Goal: Transaction & Acquisition: Obtain resource

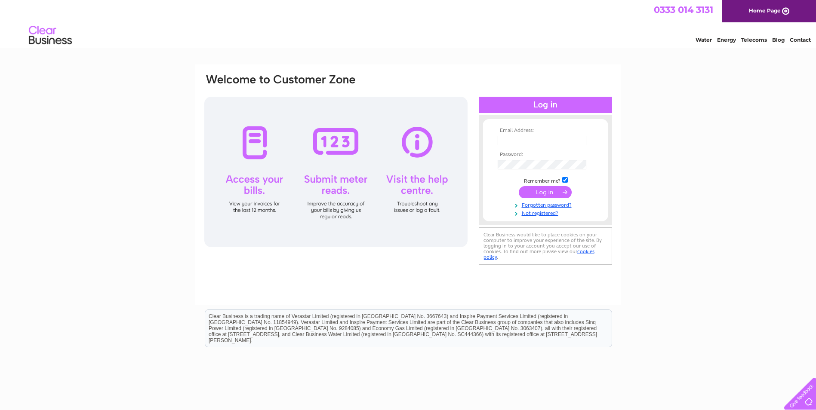
type input "invoicing-westend@lebowskis.co.uk"
click at [538, 189] on input "submit" at bounding box center [545, 192] width 53 height 12
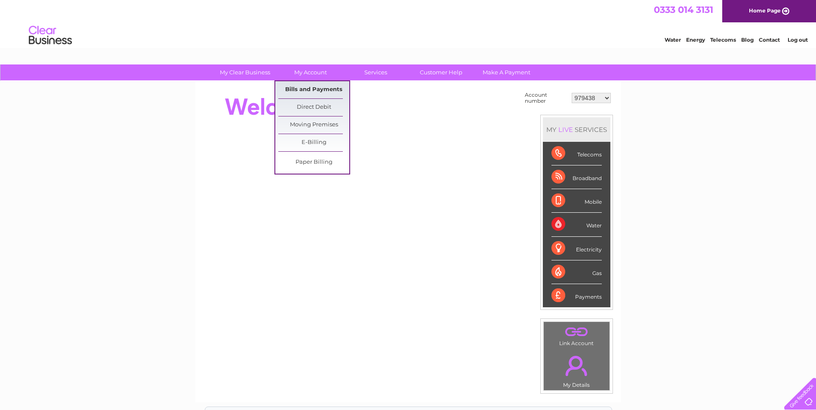
click at [311, 88] on link "Bills and Payments" at bounding box center [313, 89] width 71 height 17
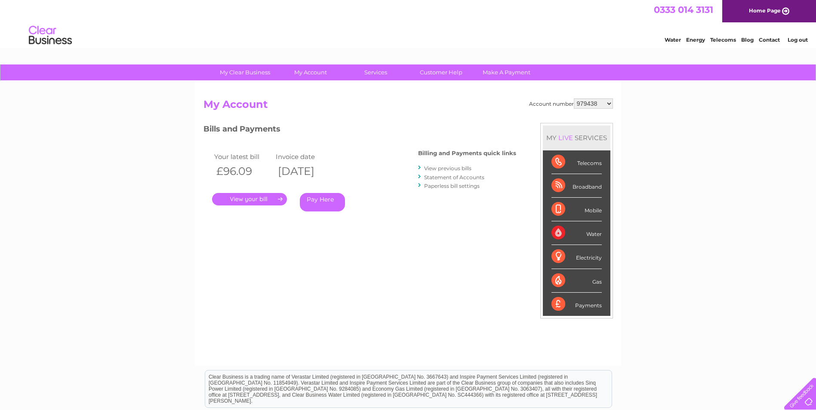
click at [245, 198] on link "." at bounding box center [249, 199] width 75 height 12
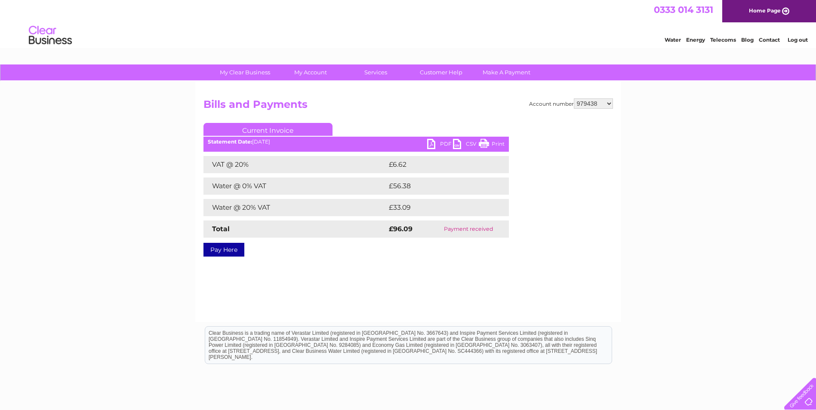
click at [597, 104] on select "979438 30266534 30272853 30290288" at bounding box center [593, 104] width 39 height 10
select select "30266534"
click at [574, 99] on select "979438 30266534 30272853 30290288" at bounding box center [593, 104] width 39 height 10
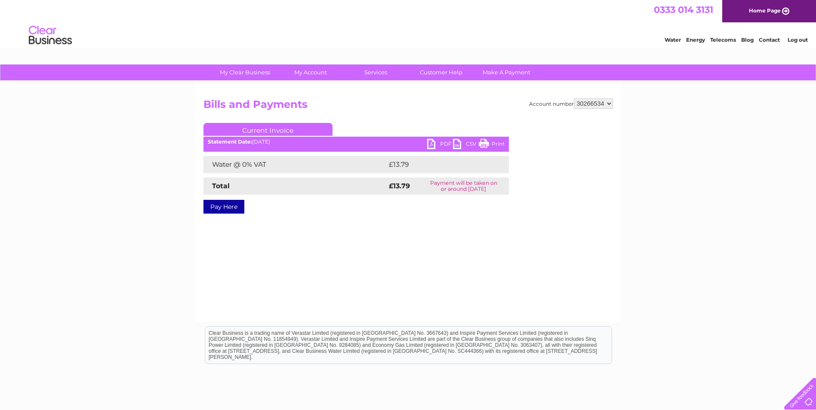
click at [442, 144] on link "PDF" at bounding box center [440, 145] width 26 height 12
